Goal: Information Seeking & Learning: Check status

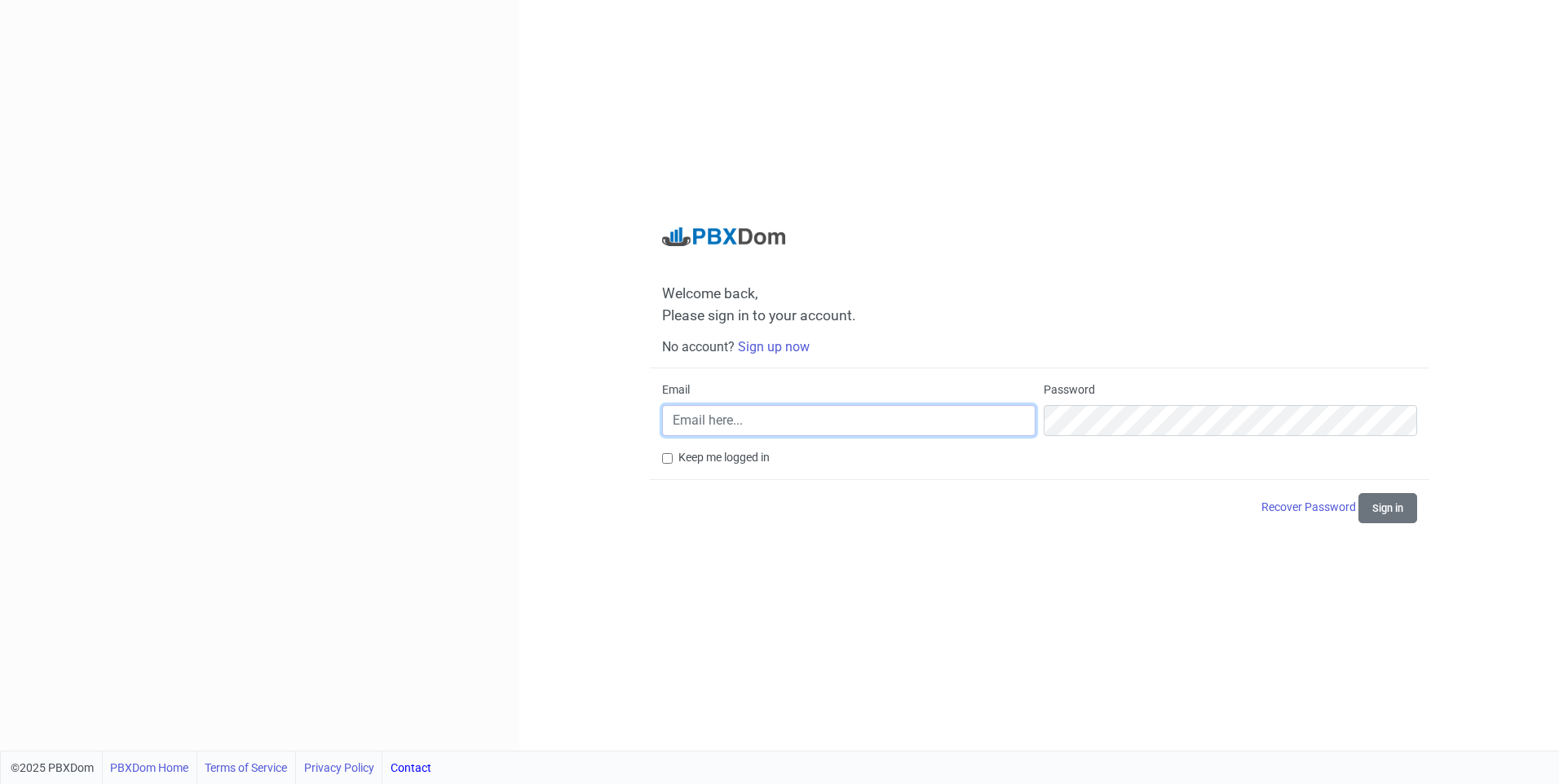
click at [738, 417] on input "Email" at bounding box center [848, 420] width 373 height 31
type input "[EMAIL_ADDRESS][DOMAIN_NAME]"
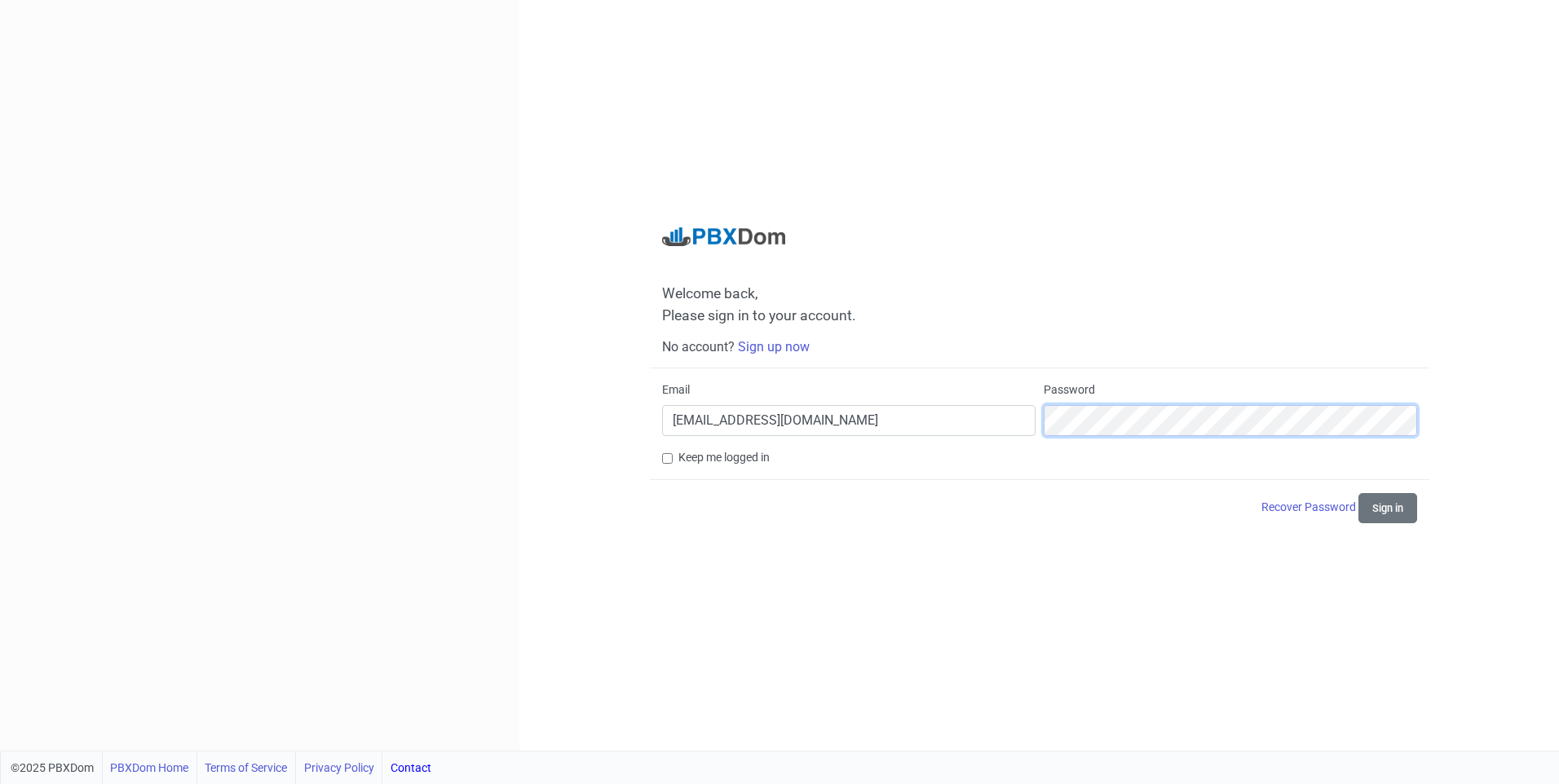
click at [1358, 493] on button "Sign in" at bounding box center [1387, 507] width 59 height 30
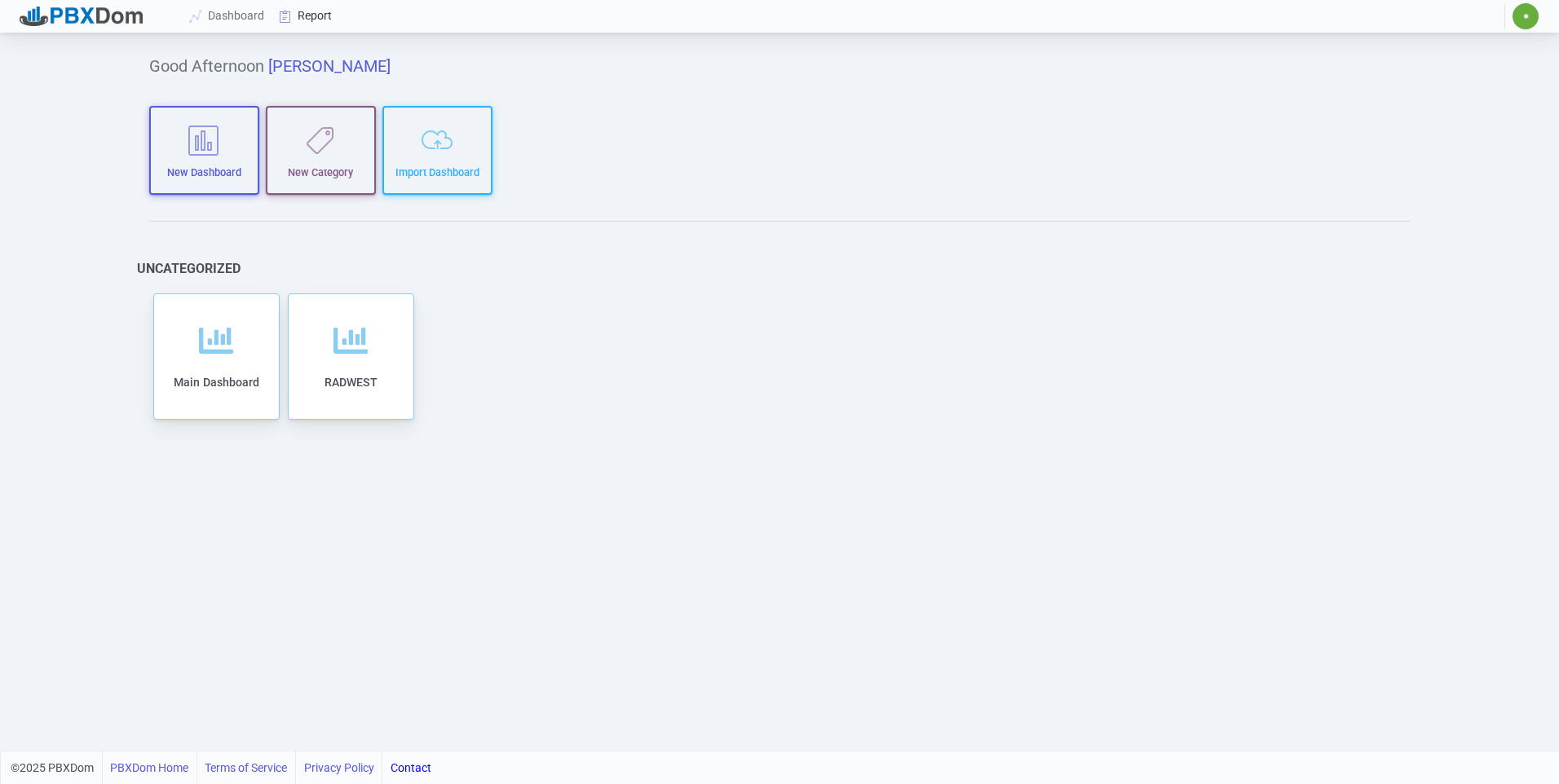
click at [309, 7] on link "Report" at bounding box center [306, 15] width 68 height 30
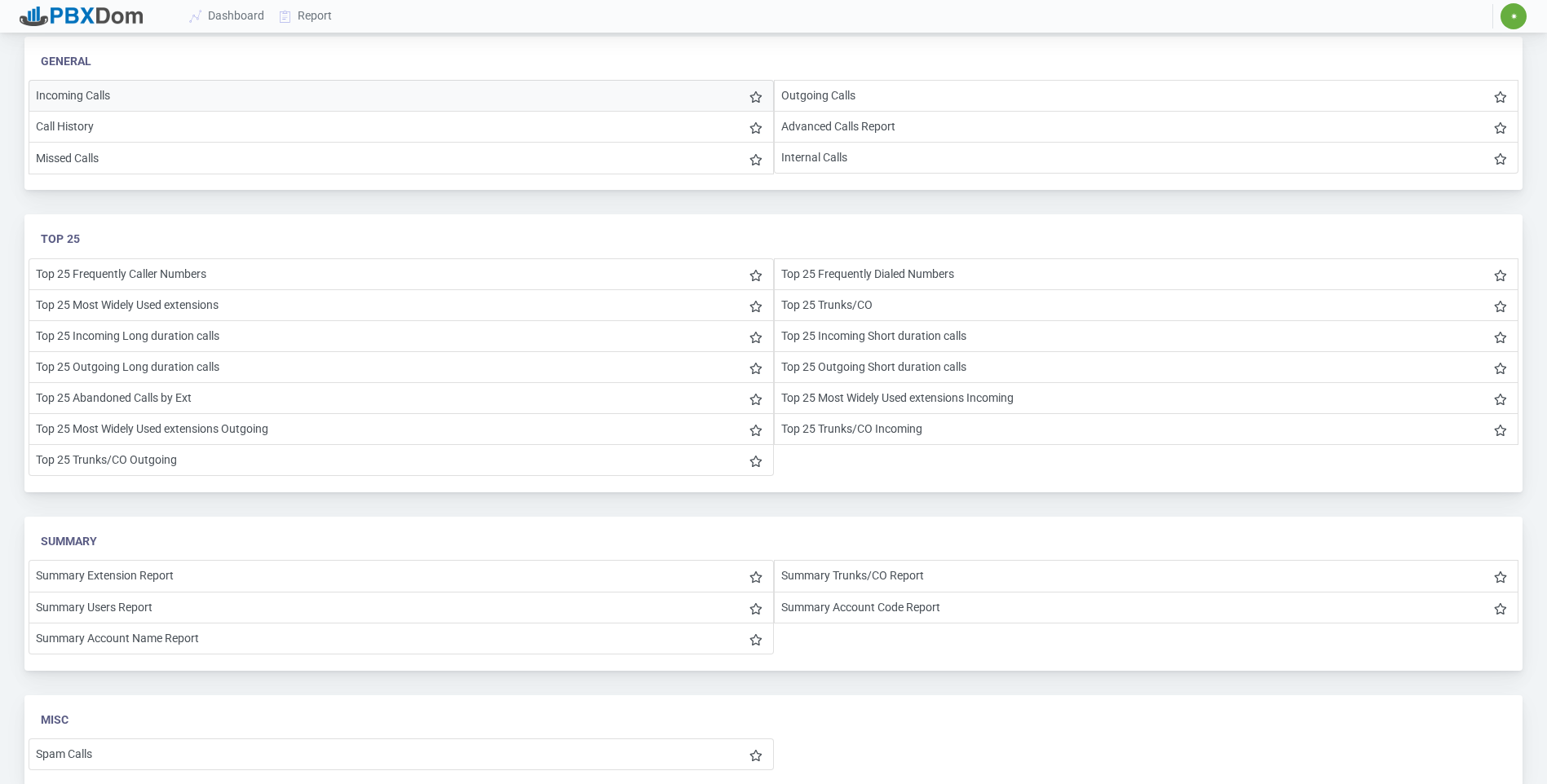
click at [101, 98] on li "Incoming Calls" at bounding box center [400, 95] width 745 height 32
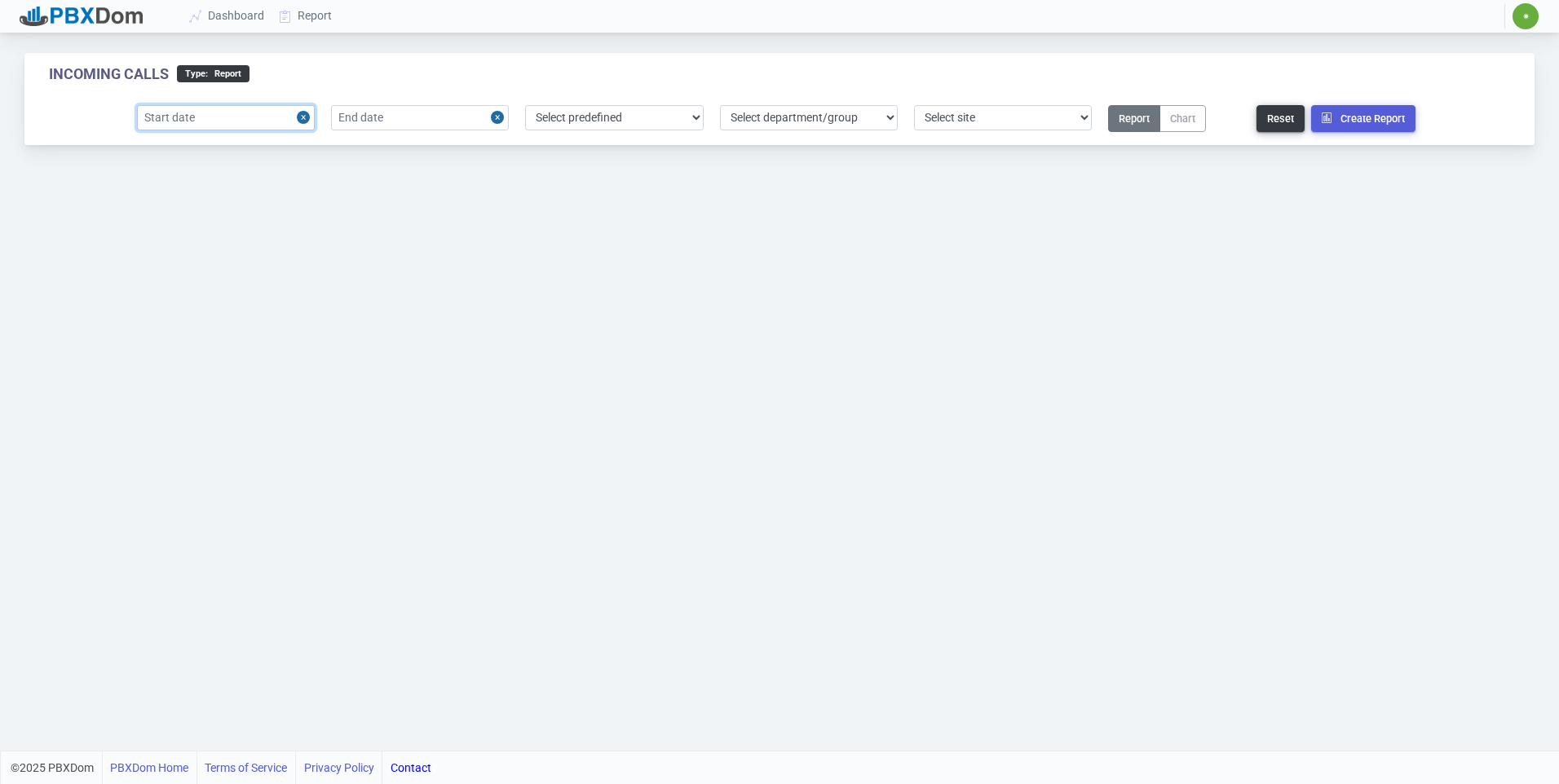
click at [267, 120] on input "text" at bounding box center [226, 118] width 178 height 25
click at [261, 291] on div "25" at bounding box center [262, 298] width 22 height 22
type input "[DATE]"
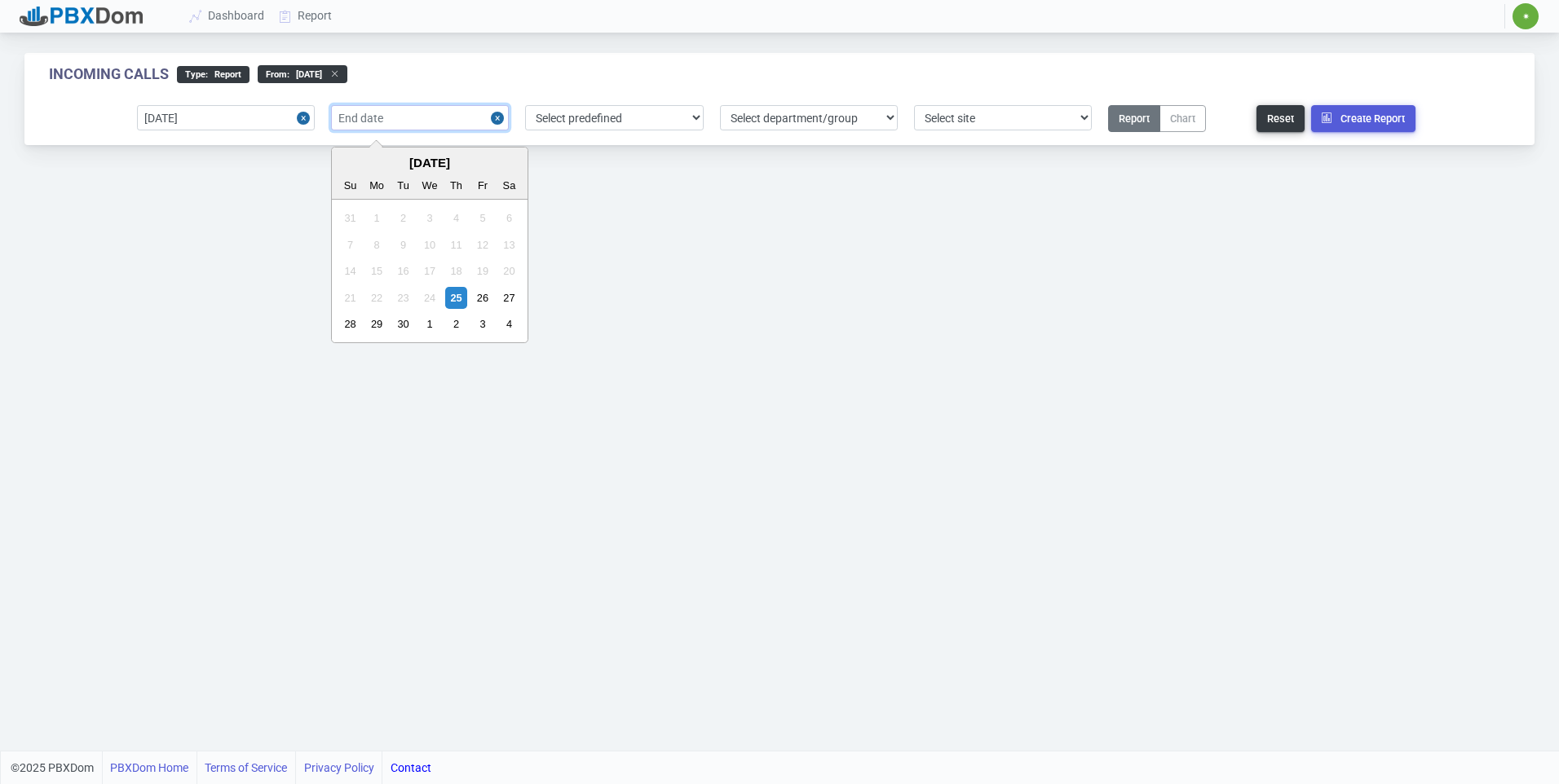
click at [393, 122] on input "text" at bounding box center [420, 118] width 178 height 25
click at [452, 298] on div "25" at bounding box center [456, 298] width 22 height 22
type input "[DATE]"
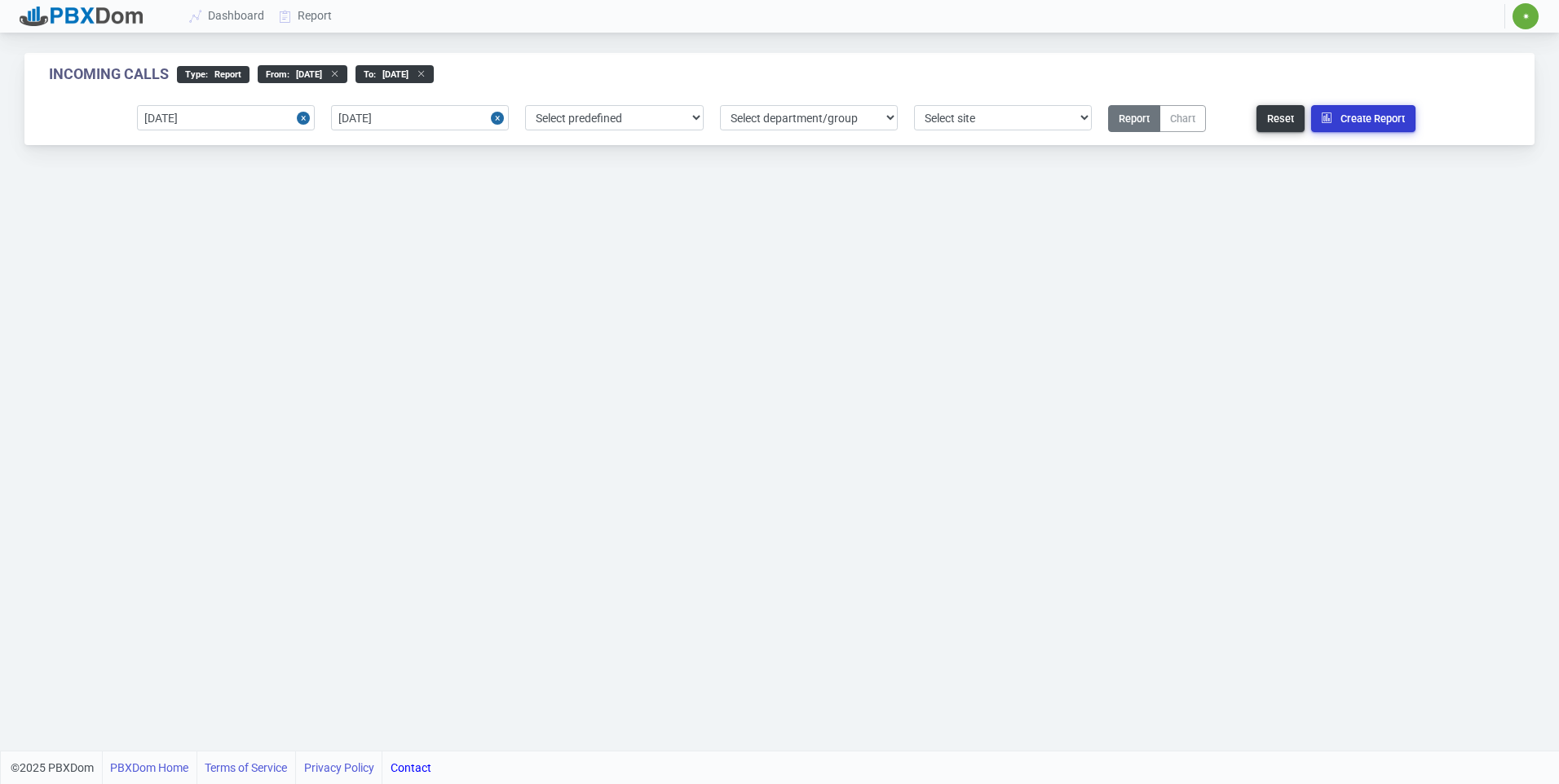
click at [1364, 120] on button "Create Report" at bounding box center [1362, 119] width 104 height 27
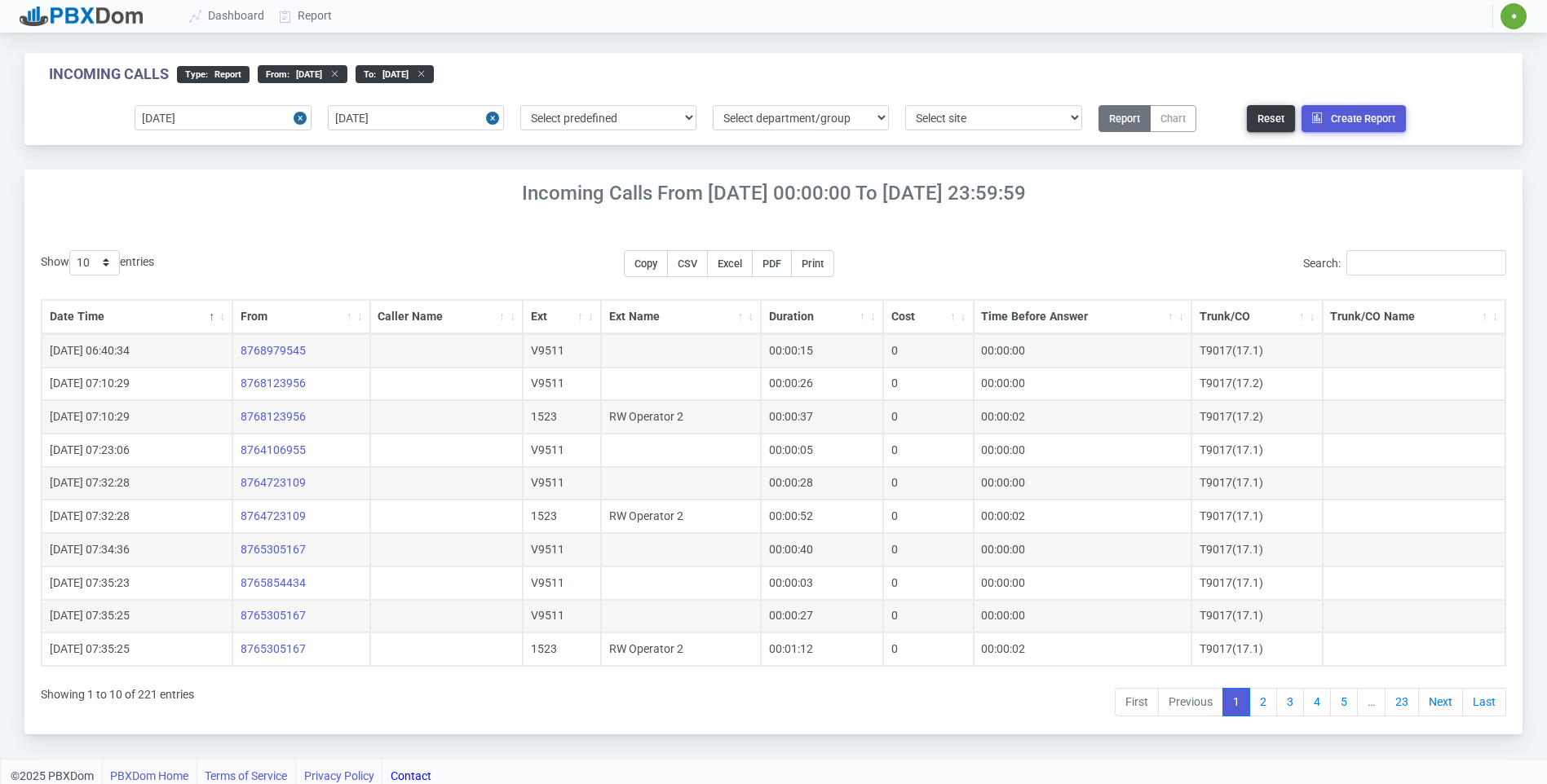
click at [155, 322] on th "Date Time" at bounding box center [137, 318] width 191 height 34
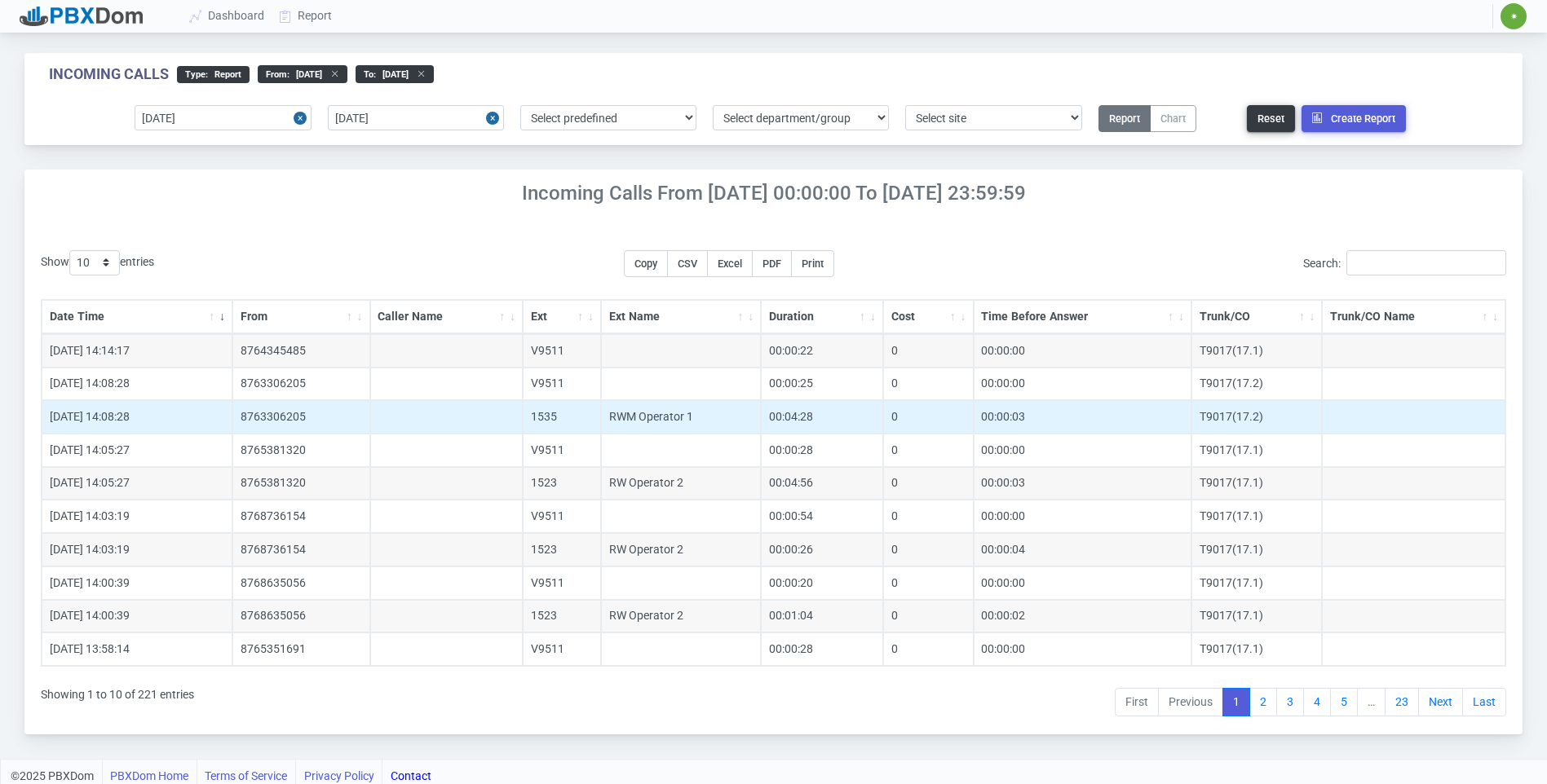
scroll to position [8, 0]
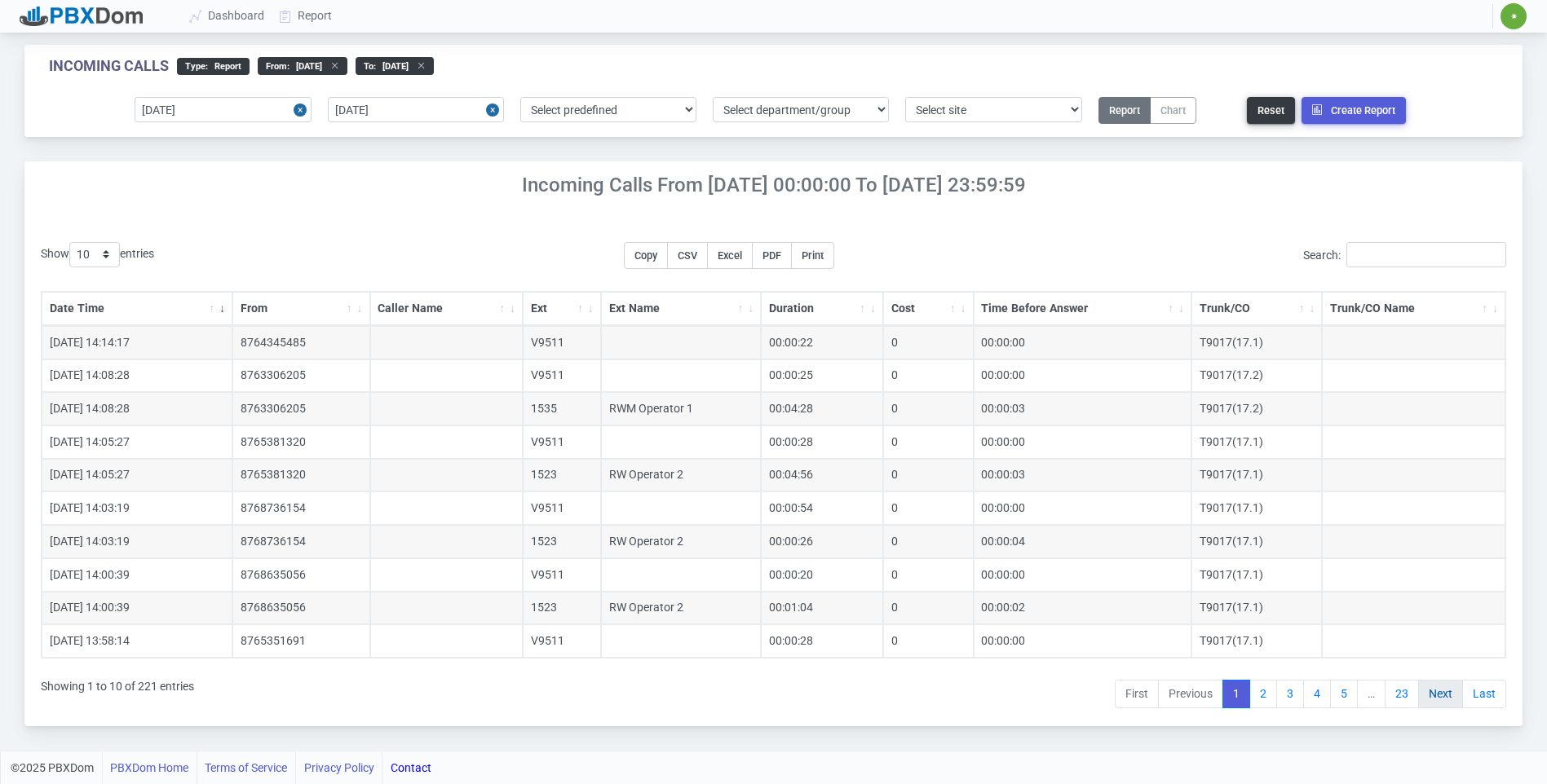
click at [1434, 692] on link "Next" at bounding box center [1440, 694] width 44 height 29
click at [1480, 699] on link "Last" at bounding box center [1484, 694] width 44 height 29
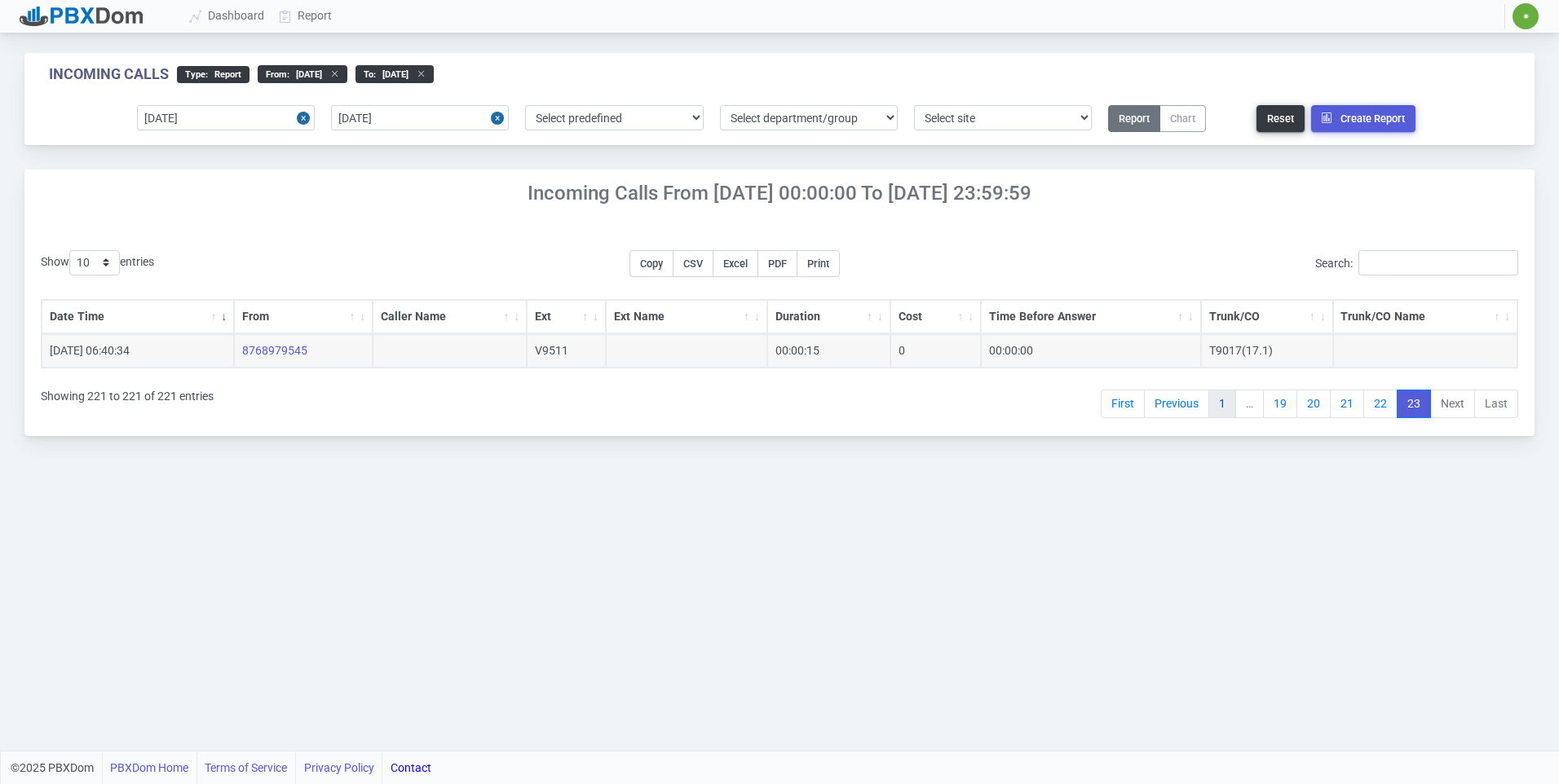
click at [1231, 413] on link "1" at bounding box center [1221, 404] width 28 height 29
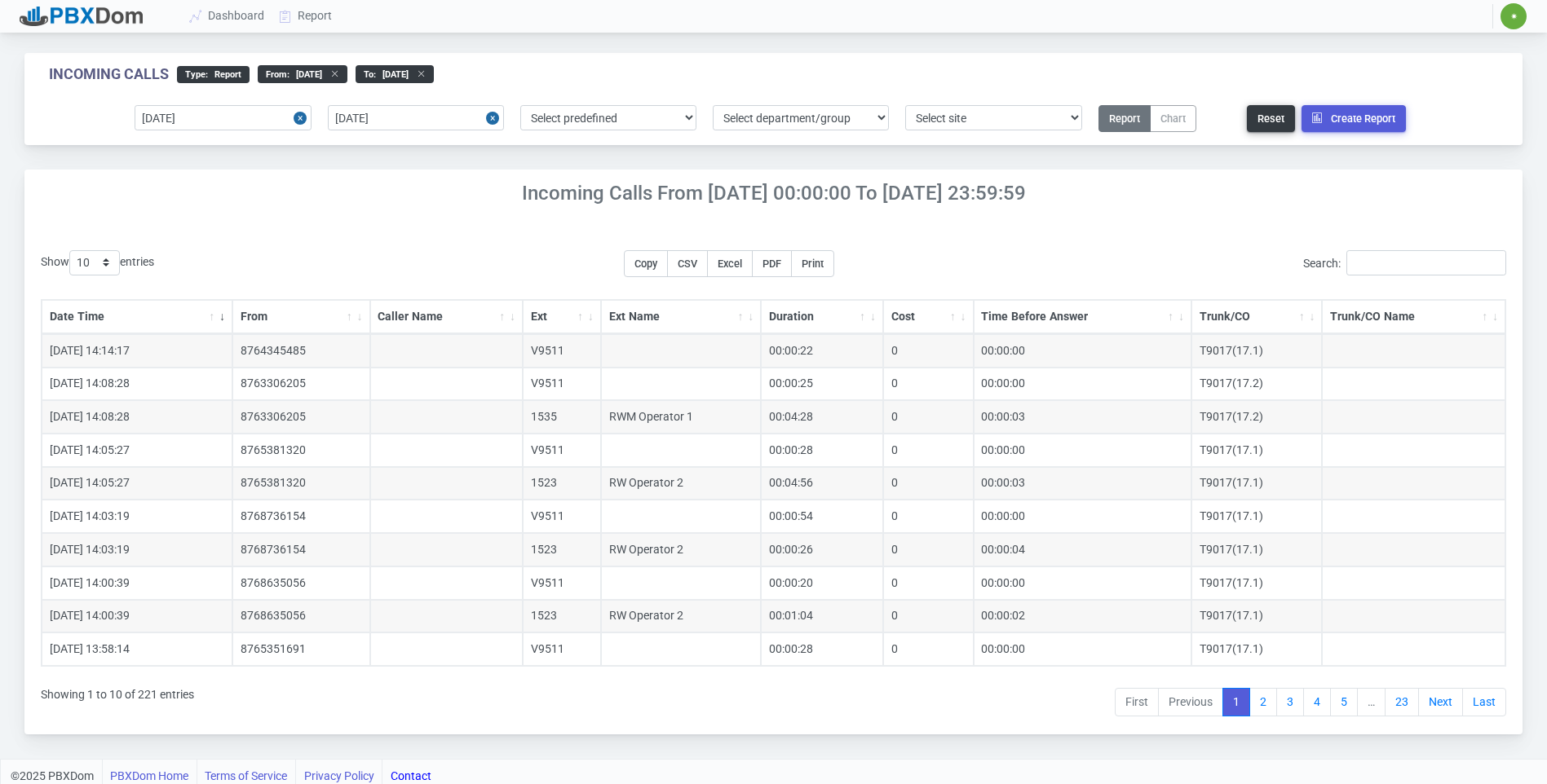
click at [143, 317] on th "Date Time" at bounding box center [137, 318] width 191 height 34
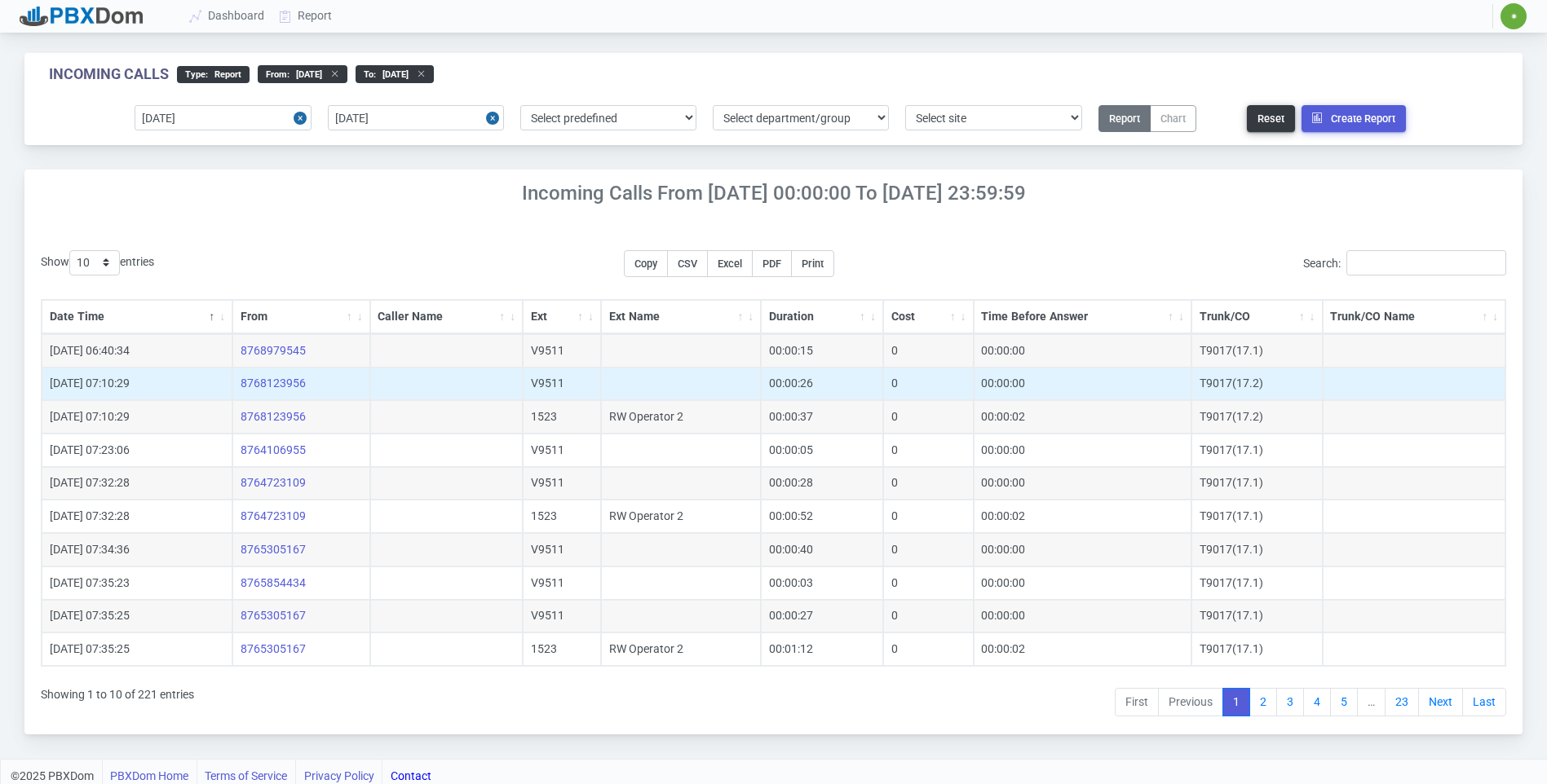
scroll to position [8, 0]
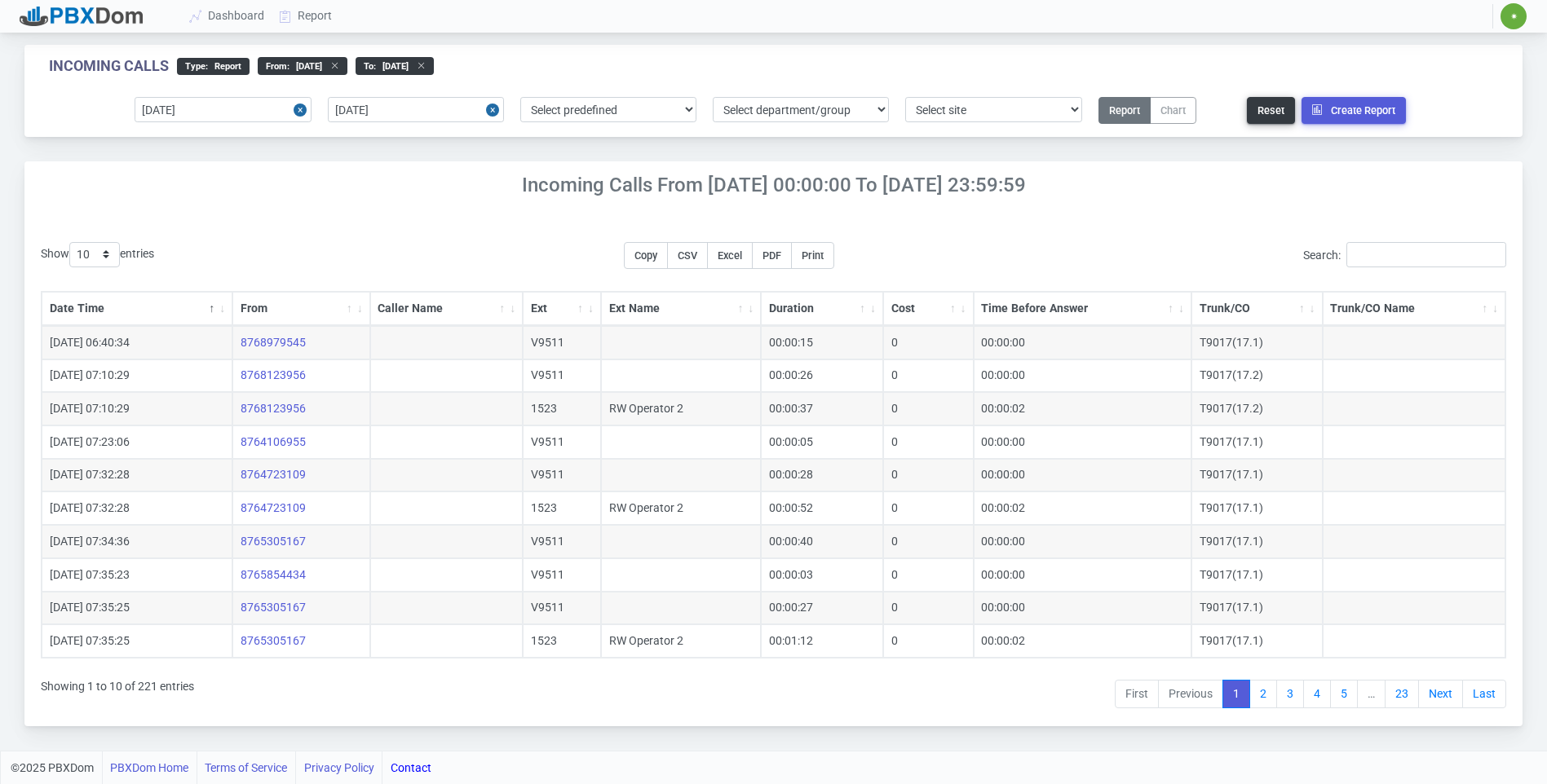
click at [124, 306] on th "Date Time" at bounding box center [137, 309] width 191 height 34
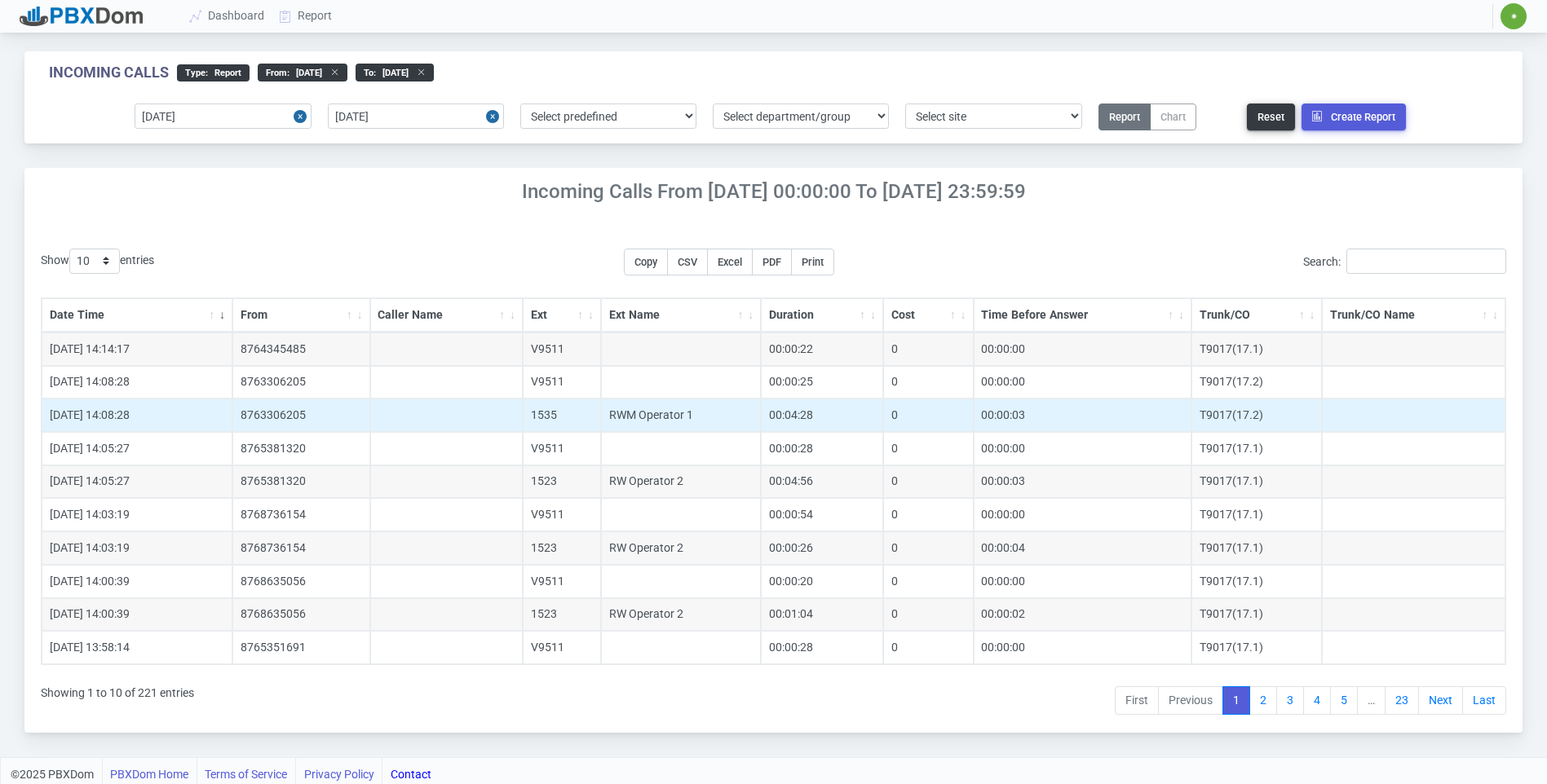
scroll to position [0, 0]
